Goal: Transaction & Acquisition: Subscribe to service/newsletter

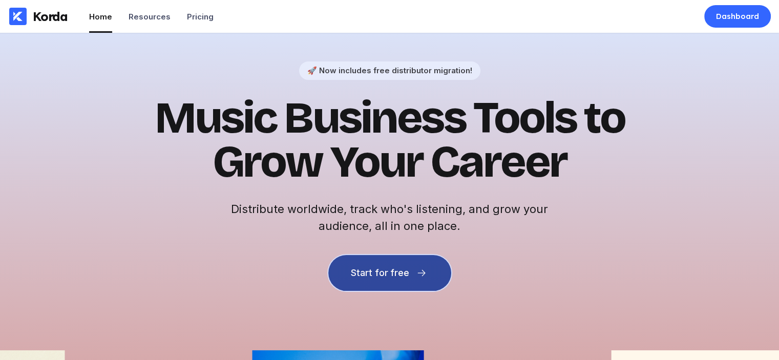
click at [408, 262] on button "Start for free" at bounding box center [389, 273] width 123 height 36
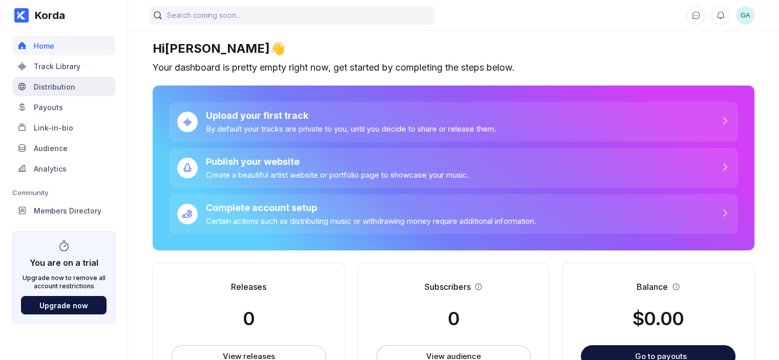
click at [36, 83] on div "Distribution" at bounding box center [54, 86] width 41 height 9
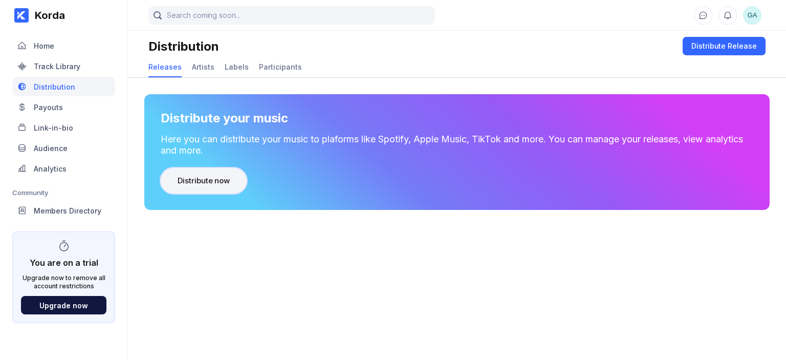
click at [186, 177] on div "Distribute now" at bounding box center [204, 181] width 52 height 10
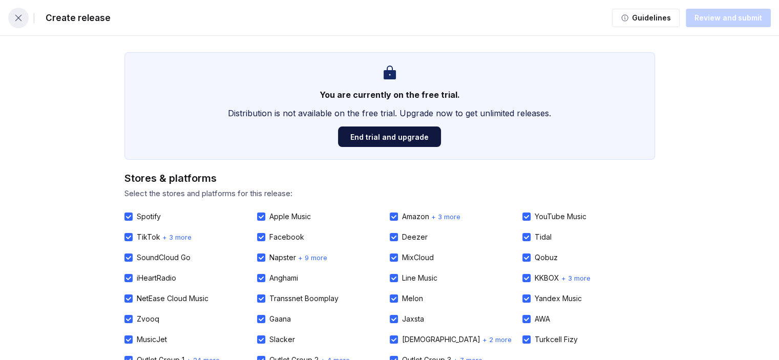
click at [19, 15] on icon "button" at bounding box center [18, 18] width 10 height 10
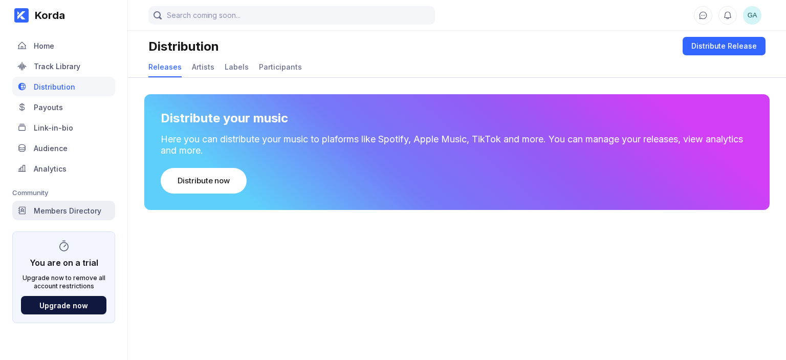
click at [67, 209] on div "Members Directory" at bounding box center [68, 210] width 68 height 9
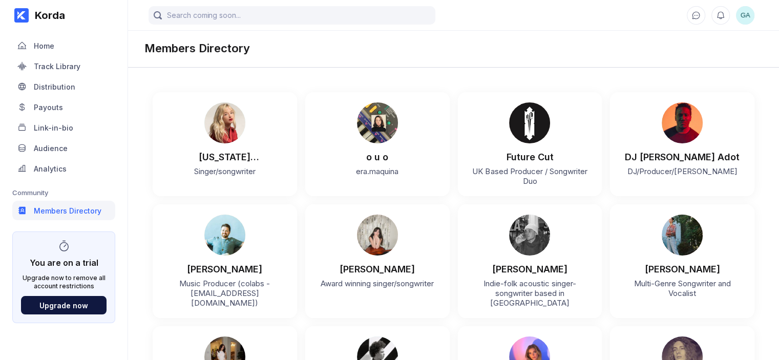
click at [748, 16] on span "GA" at bounding box center [745, 15] width 18 height 18
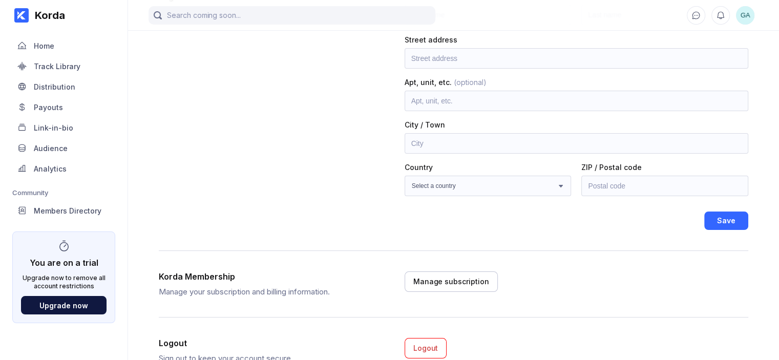
scroll to position [152, 0]
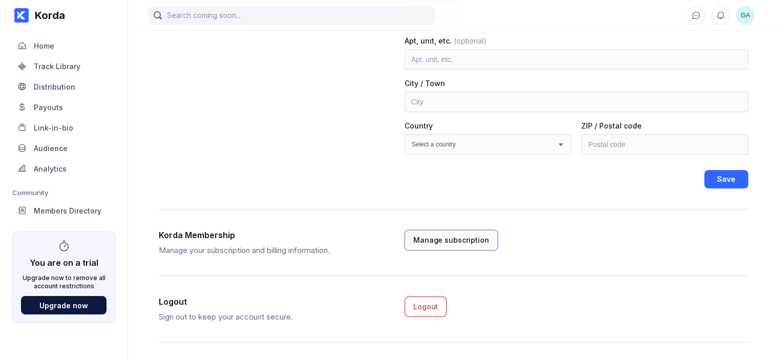
click at [472, 242] on div "Manage subscription" at bounding box center [451, 240] width 76 height 10
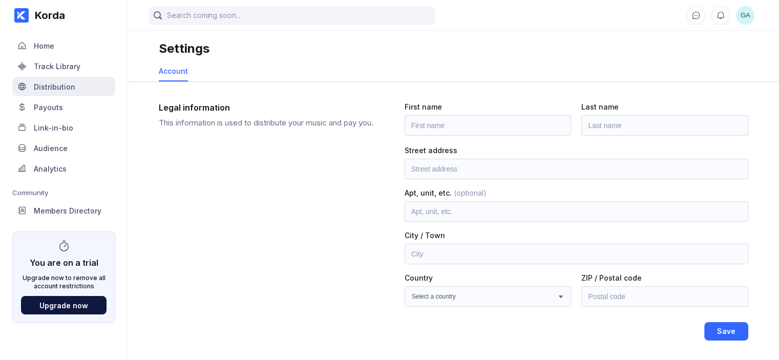
click at [59, 93] on div "Distribution" at bounding box center [63, 86] width 103 height 19
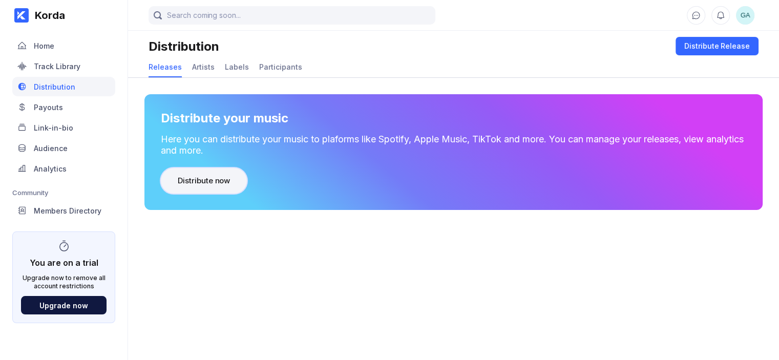
click at [188, 191] on button "Distribute now" at bounding box center [204, 181] width 86 height 26
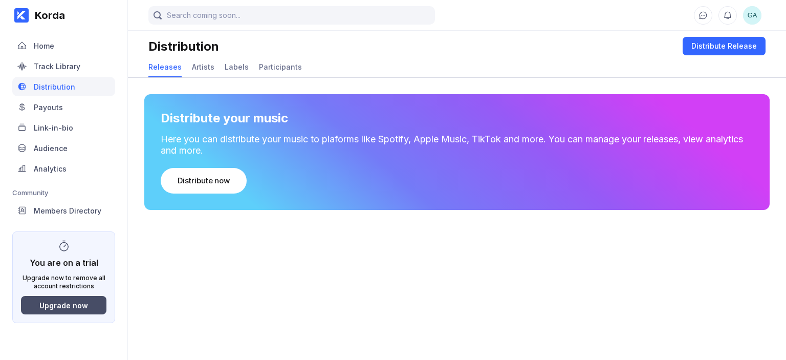
click at [68, 296] on button "Upgrade now" at bounding box center [63, 305] width 85 height 18
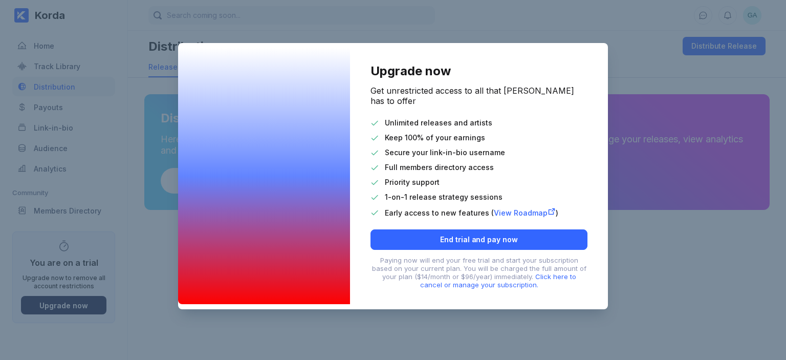
click at [658, 219] on div "Upgrade now Get unrestricted access to all that Korda has to offer Unlimited re…" at bounding box center [393, 180] width 786 height 360
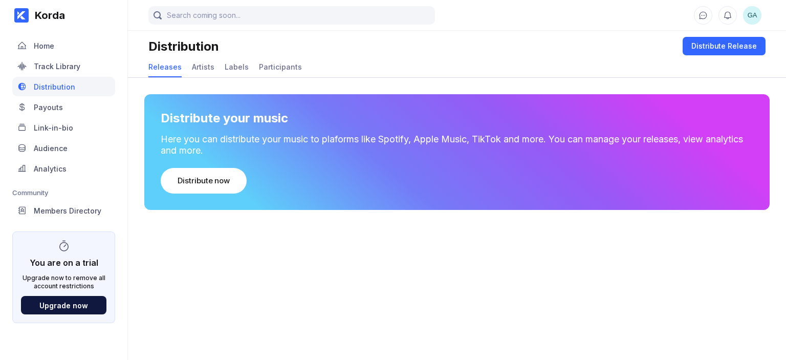
click at [752, 15] on span "GA" at bounding box center [752, 15] width 18 height 18
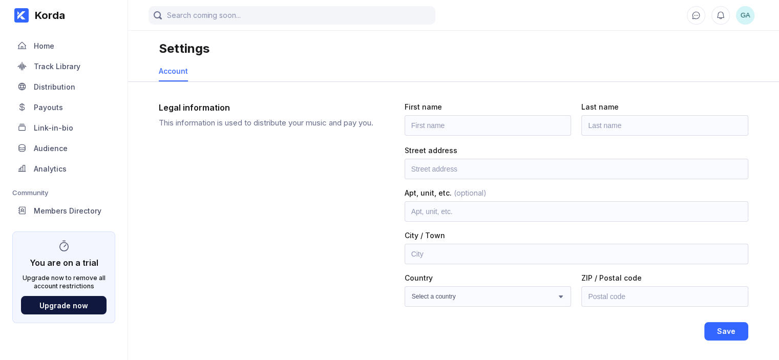
scroll to position [152, 0]
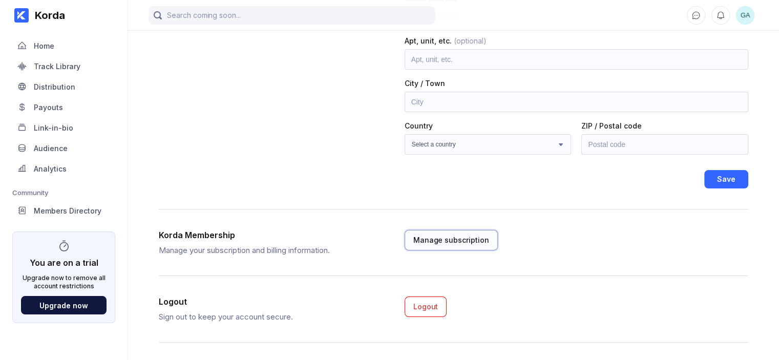
click at [461, 240] on div "Manage subscription" at bounding box center [451, 240] width 76 height 10
